Goal: Book appointment/travel/reservation

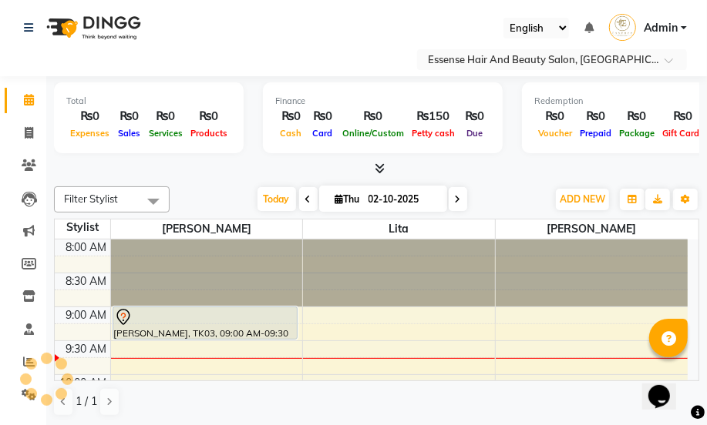
click at [120, 317] on icon at bounding box center [123, 317] width 18 height 18
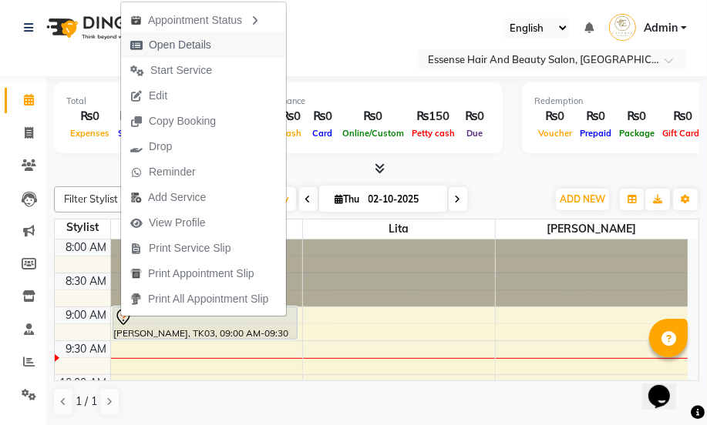
click at [185, 49] on span "Open Details" at bounding box center [180, 45] width 62 height 16
select select "7"
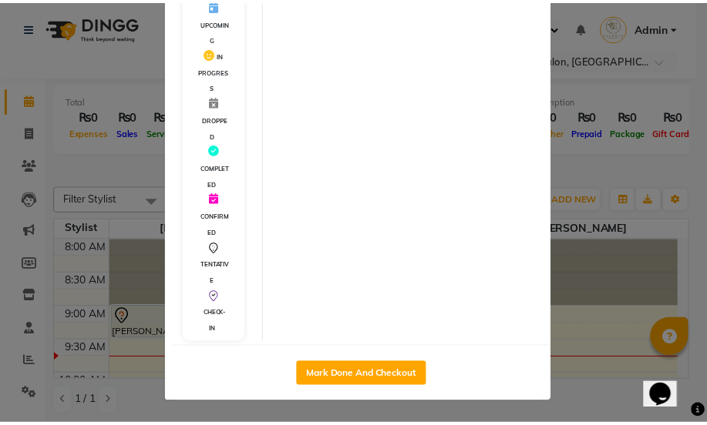
scroll to position [367, 0]
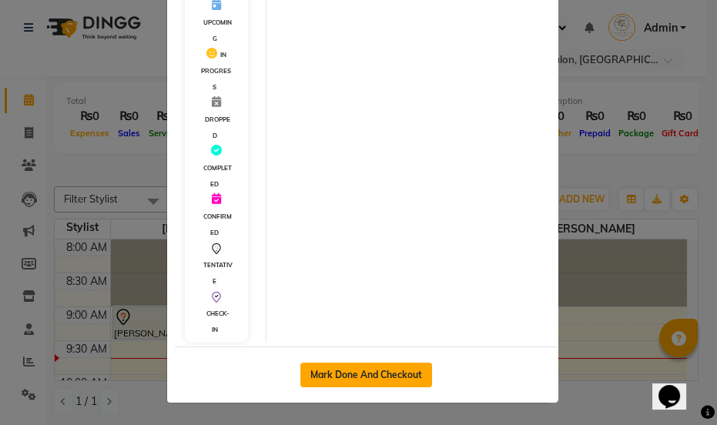
click at [367, 371] on button "Mark Done And Checkout" at bounding box center [367, 375] width 132 height 25
select select "service"
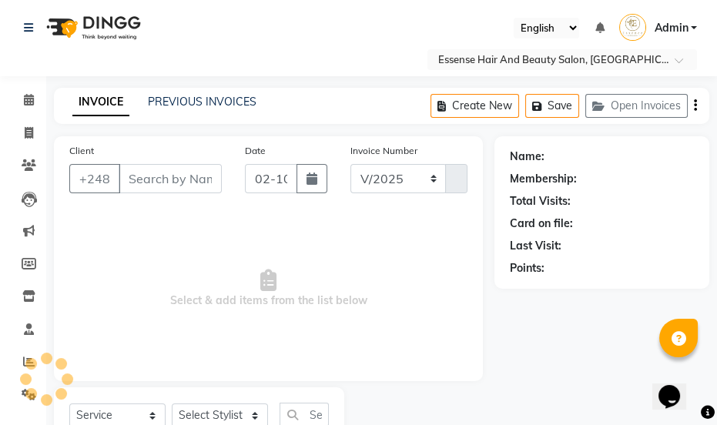
select select "8408"
type input "0417"
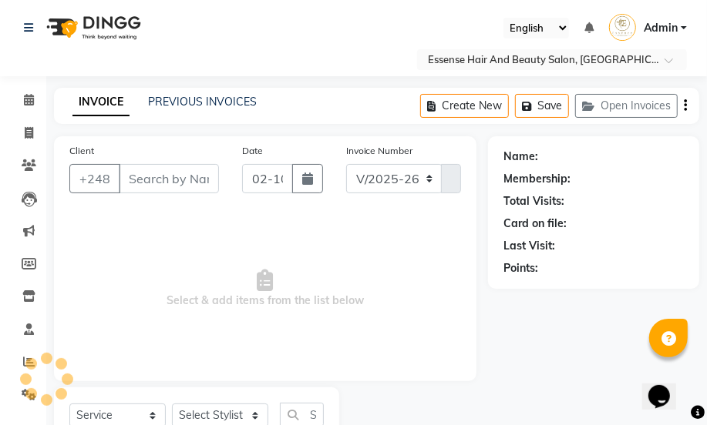
type input "2576387"
select select "81254"
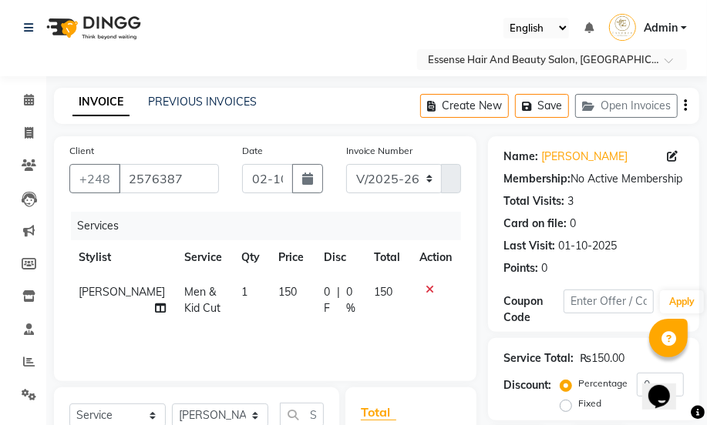
scroll to position [139, 0]
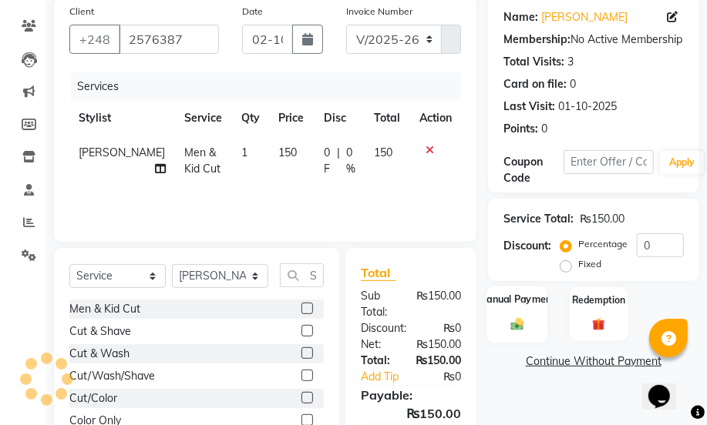
click at [507, 314] on div "Manual Payment" at bounding box center [516, 314] width 61 height 56
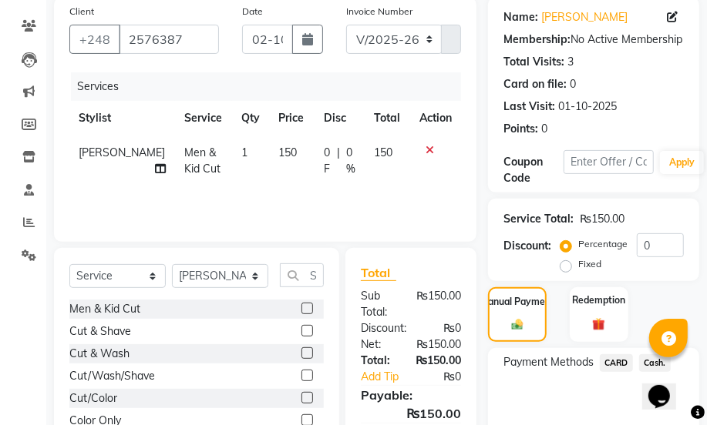
click at [647, 360] on span "Cash." at bounding box center [655, 363] width 32 height 18
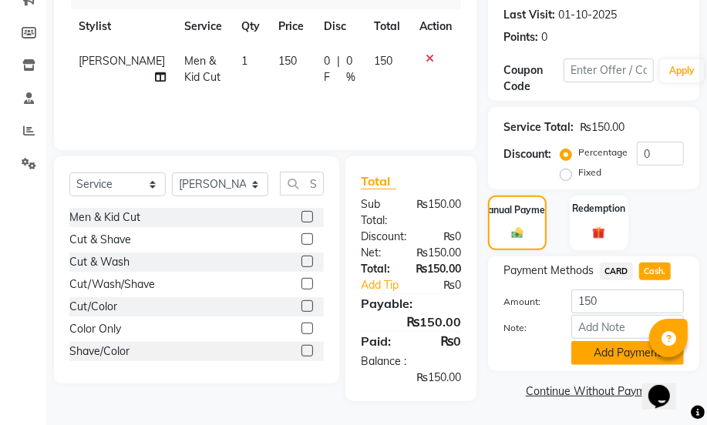
click at [620, 354] on button "Add Payment" at bounding box center [627, 353] width 113 height 24
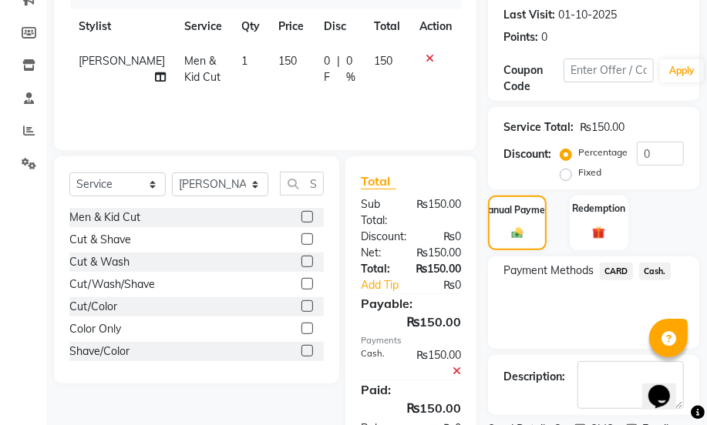
scroll to position [297, 0]
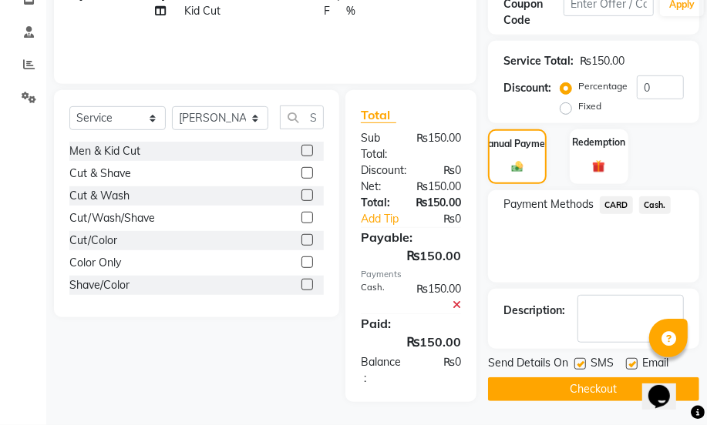
click at [592, 384] on button "Checkout" at bounding box center [593, 390] width 211 height 24
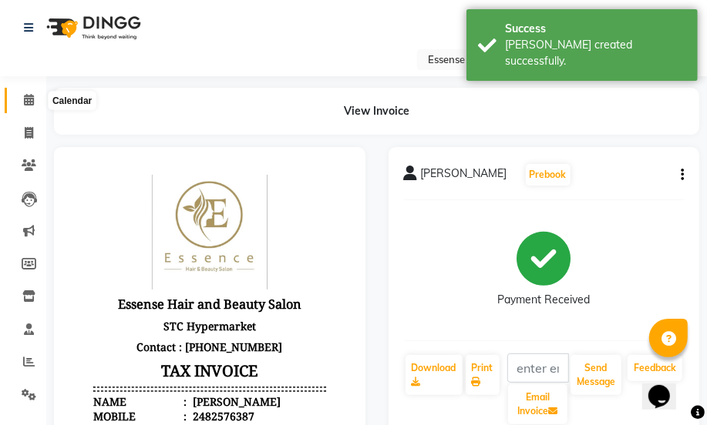
click at [27, 96] on icon at bounding box center [29, 100] width 10 height 12
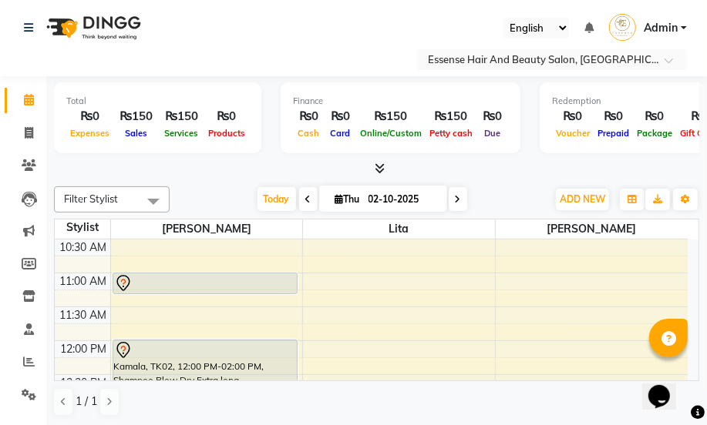
scroll to position [139, 0]
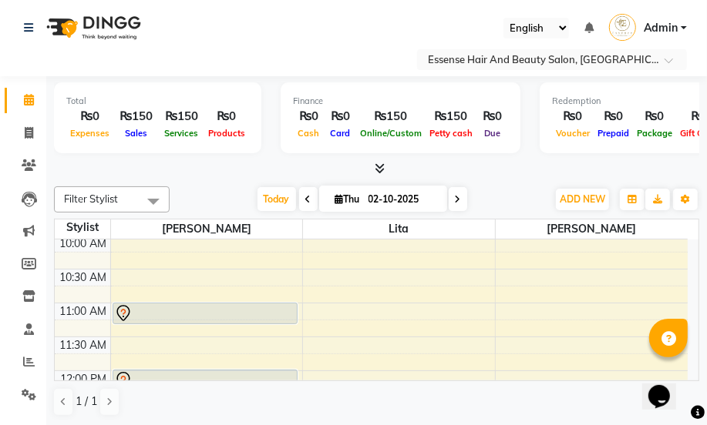
click at [123, 311] on icon at bounding box center [122, 312] width 5 height 6
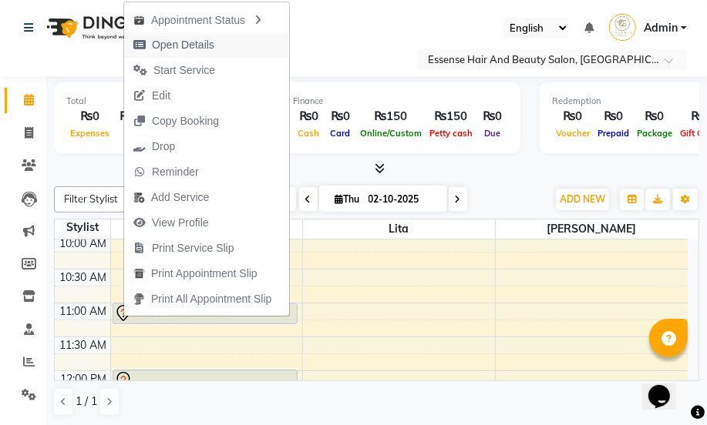
click at [210, 45] on span "Open Details" at bounding box center [183, 45] width 62 height 16
select select "7"
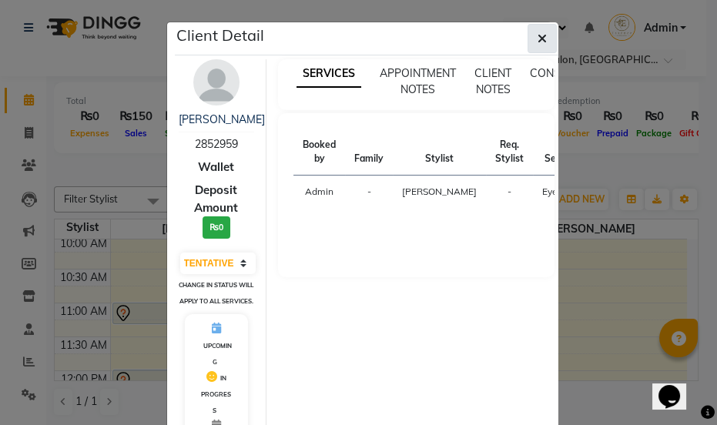
click at [538, 44] on icon "button" at bounding box center [542, 38] width 9 height 12
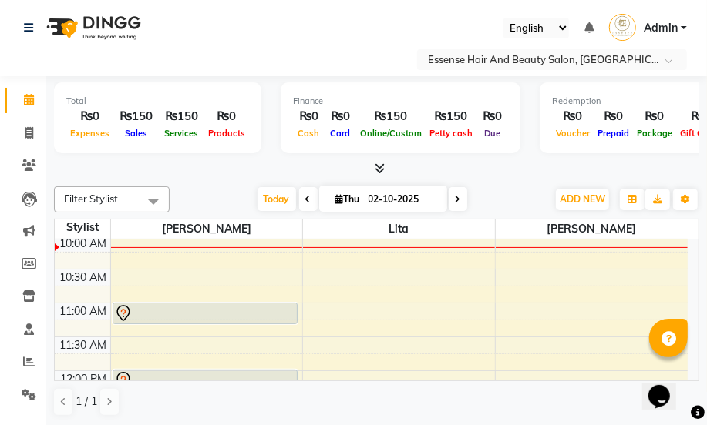
scroll to position [69, 0]
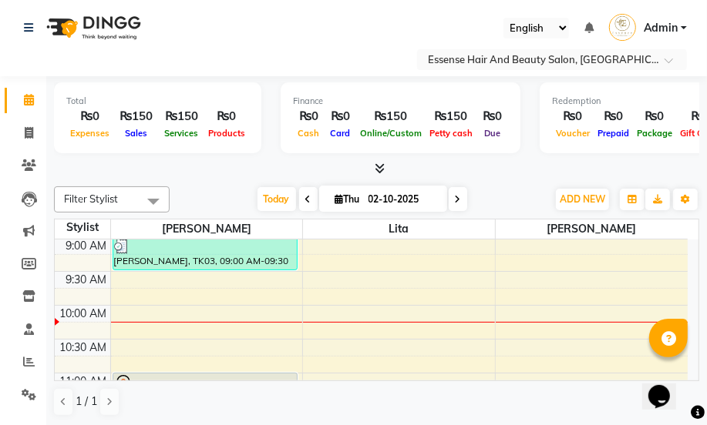
click at [256, 39] on nav "Select Location × Essense Hair And Beauty Salon, Bois De [PERSON_NAME] ENGLISH …" at bounding box center [353, 38] width 707 height 76
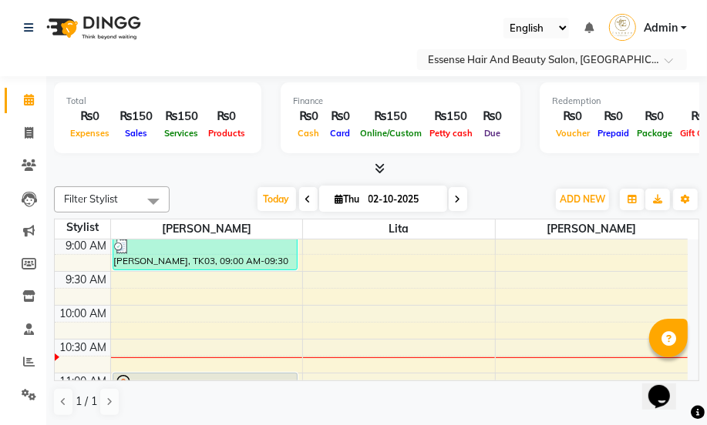
click at [455, 197] on icon at bounding box center [458, 199] width 6 height 9
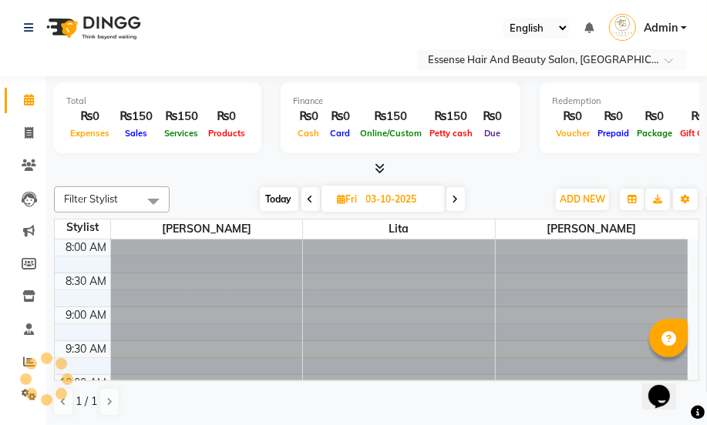
click at [455, 197] on icon at bounding box center [455, 199] width 6 height 9
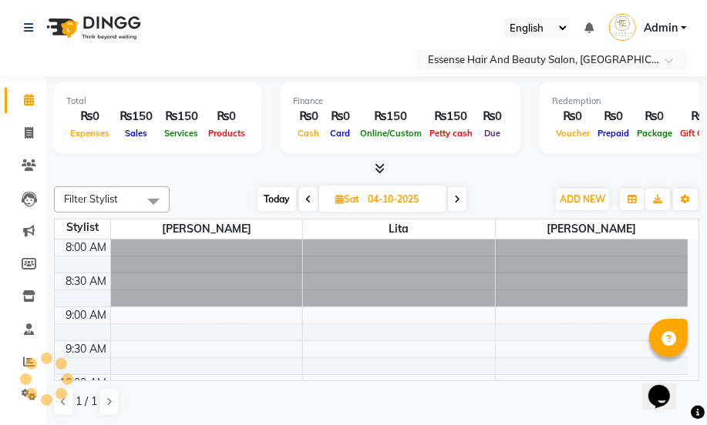
scroll to position [136, 0]
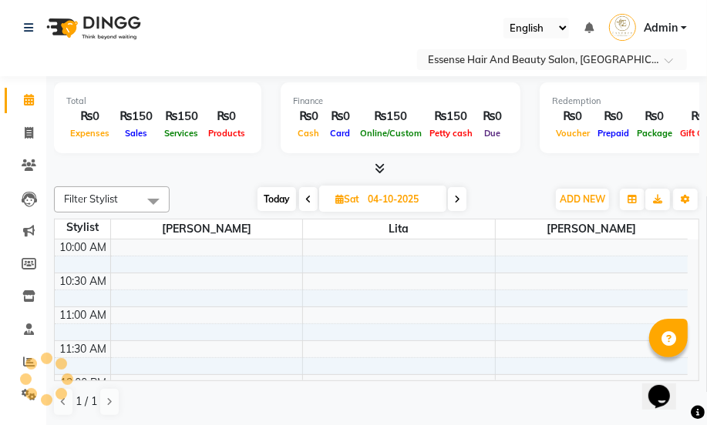
click at [455, 197] on icon at bounding box center [457, 199] width 6 height 9
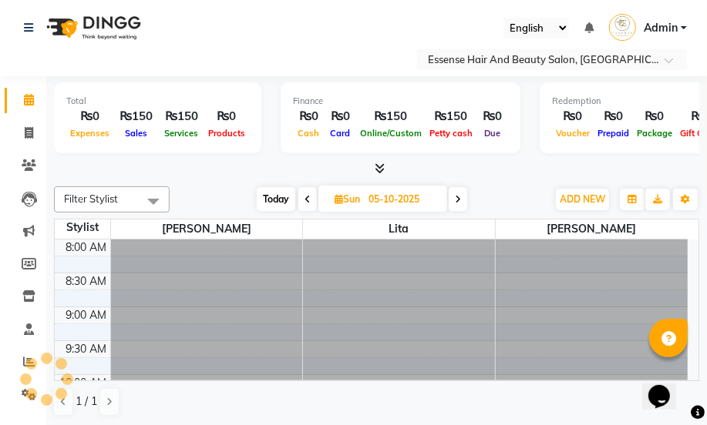
click at [455, 197] on icon at bounding box center [458, 199] width 6 height 9
type input "[DATE]"
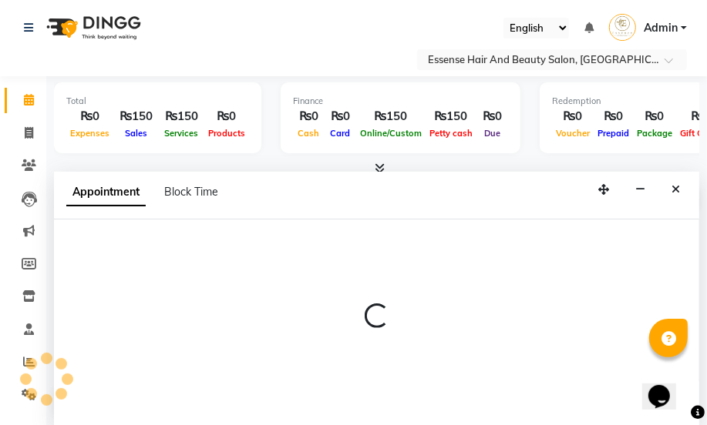
select select "81254"
select select "600"
select select "tentative"
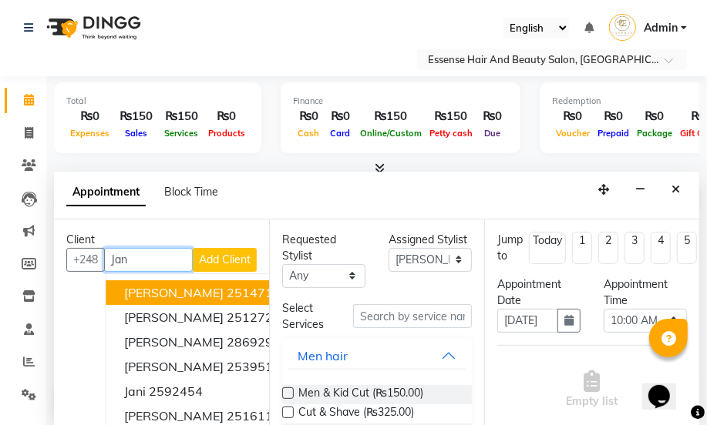
click at [227, 288] on ngb-highlight "2514717" at bounding box center [254, 292] width 54 height 15
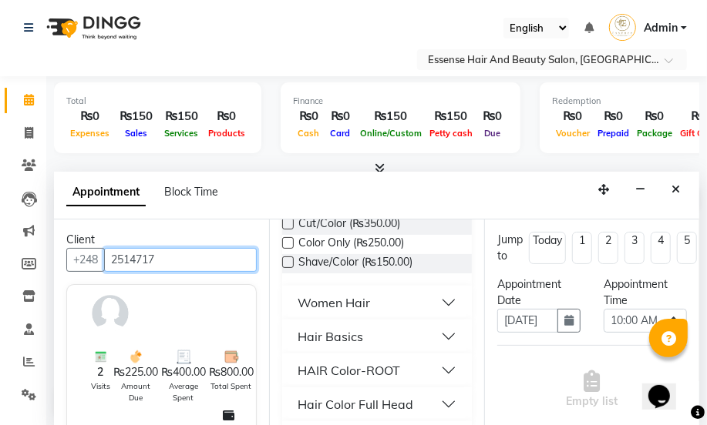
scroll to position [280, 0]
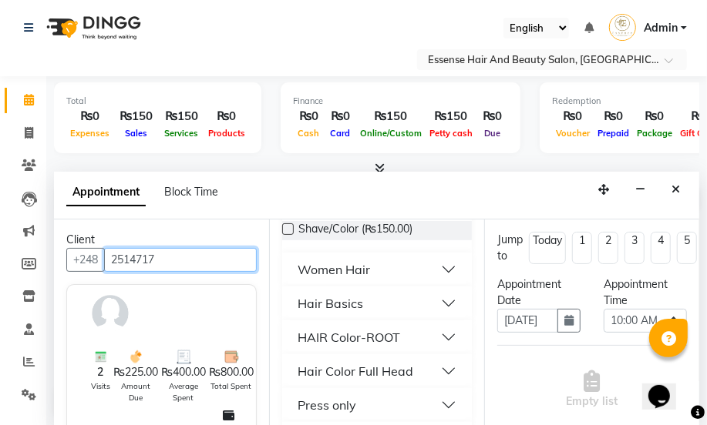
type input "2514717"
click at [346, 279] on button "Women Hair" at bounding box center [376, 270] width 177 height 28
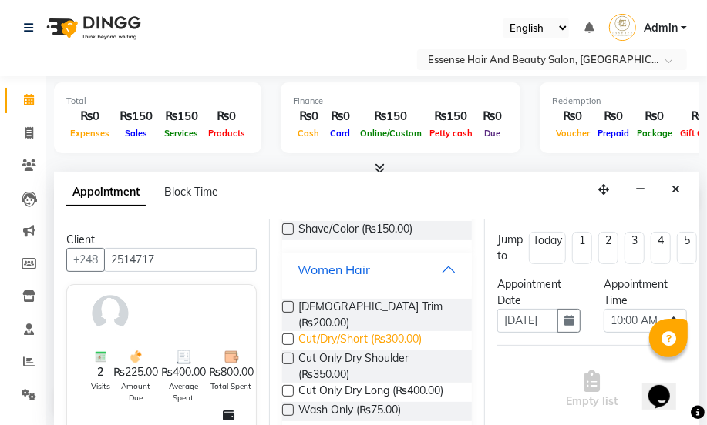
click at [343, 331] on span "Cut/Dry/Short (₨300.00)" at bounding box center [359, 340] width 123 height 19
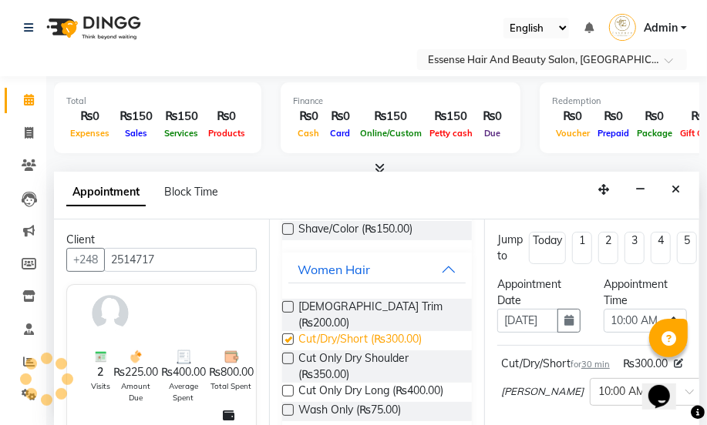
checkbox input "false"
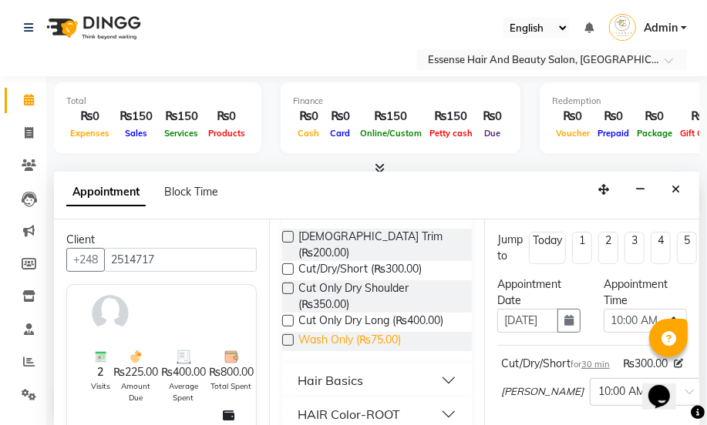
click at [318, 332] on span "Wash Only (₨75.00)" at bounding box center [349, 341] width 102 height 19
checkbox input "false"
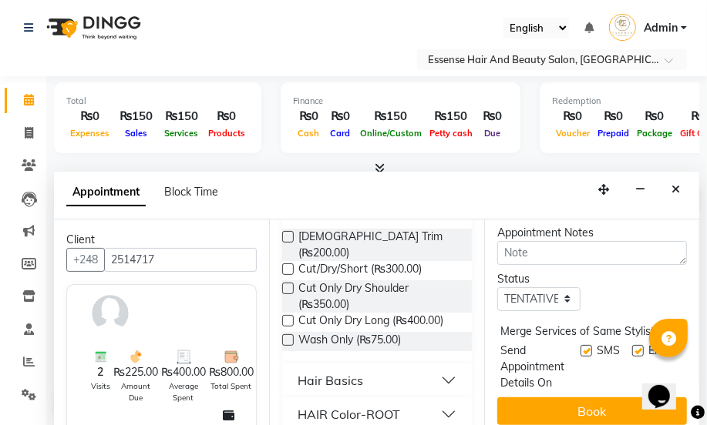
scroll to position [372, 0]
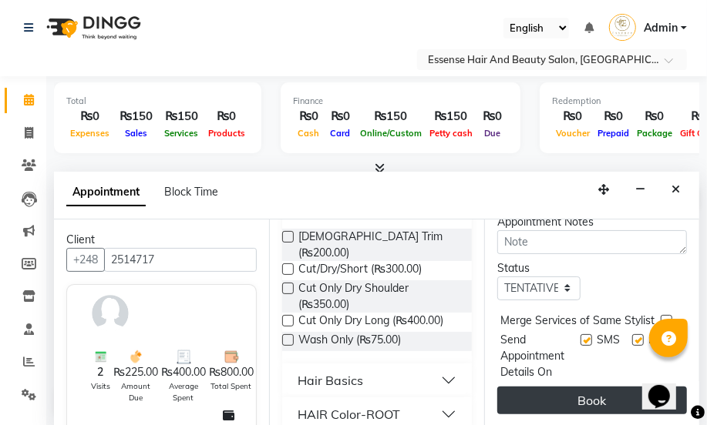
click at [572, 397] on button "Book" at bounding box center [592, 401] width 190 height 28
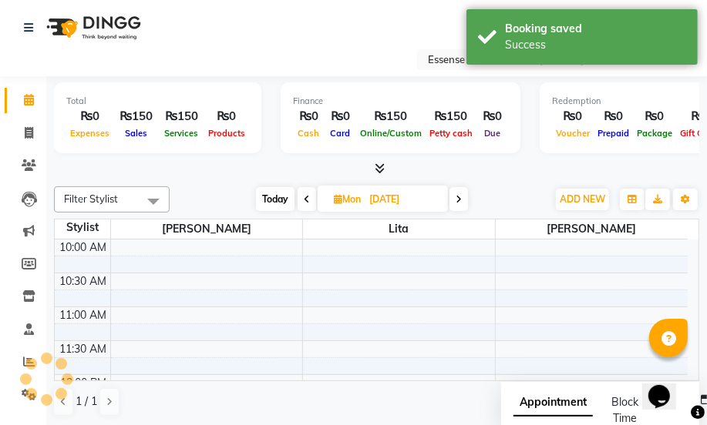
scroll to position [0, 0]
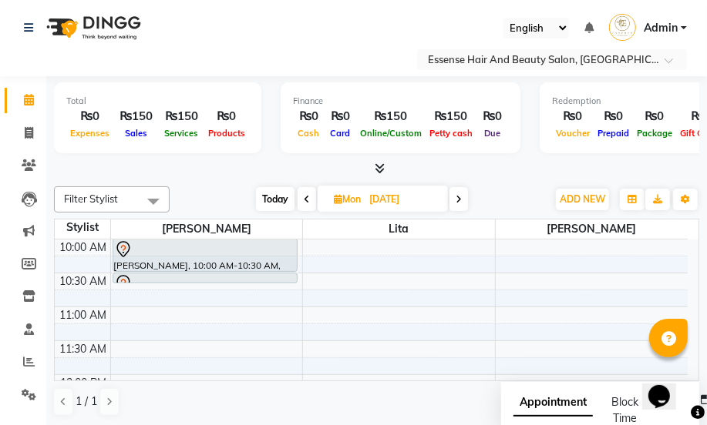
click at [270, 203] on span "Today" at bounding box center [275, 199] width 39 height 24
type input "02-10-2025"
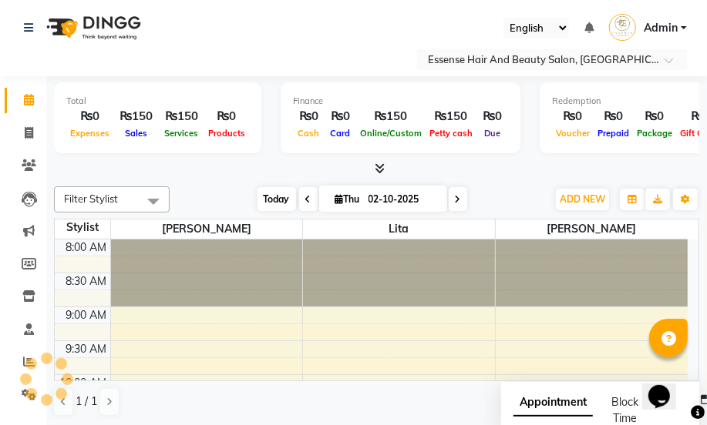
scroll to position [136, 0]
